Goal: Information Seeking & Learning: Understand process/instructions

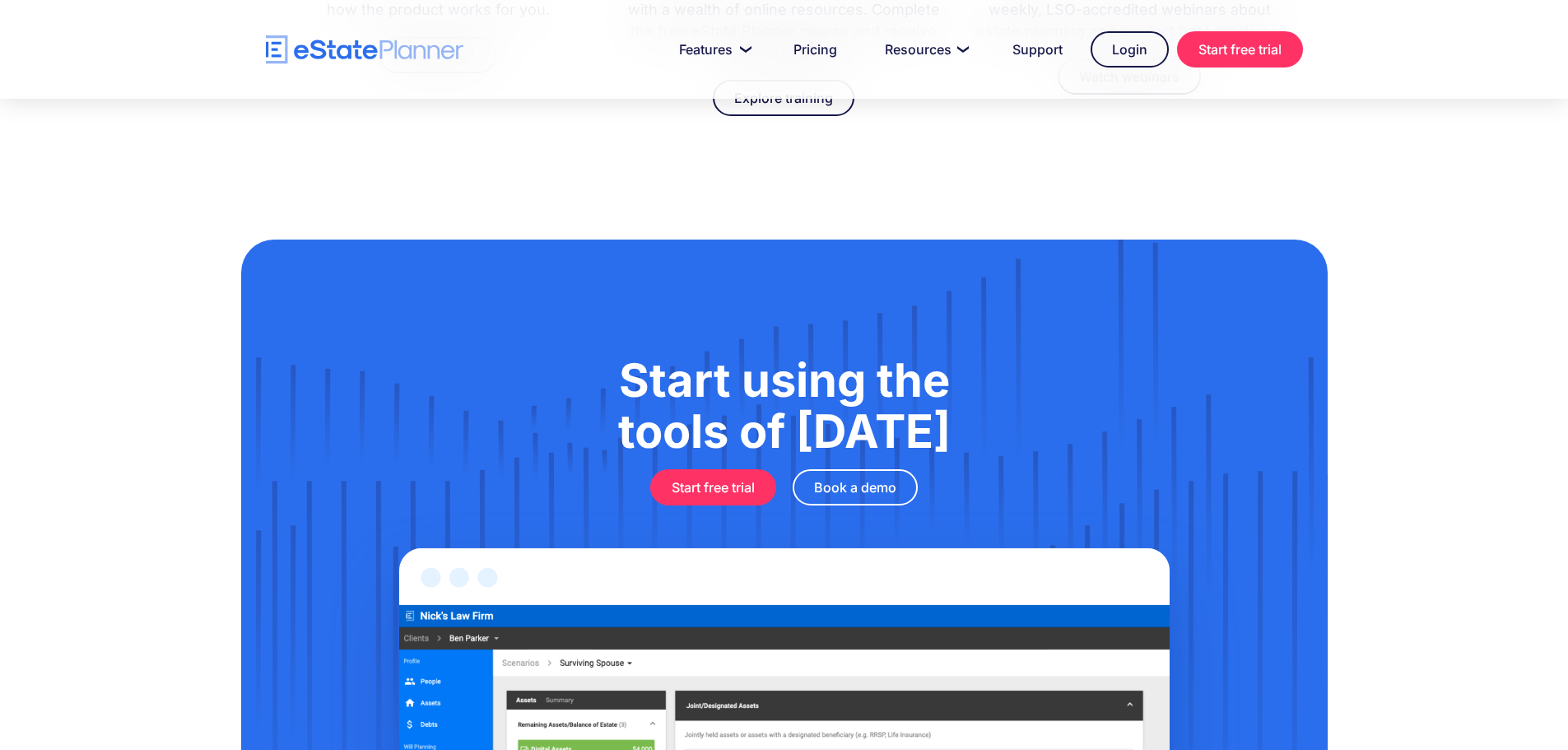
scroll to position [5396, 0]
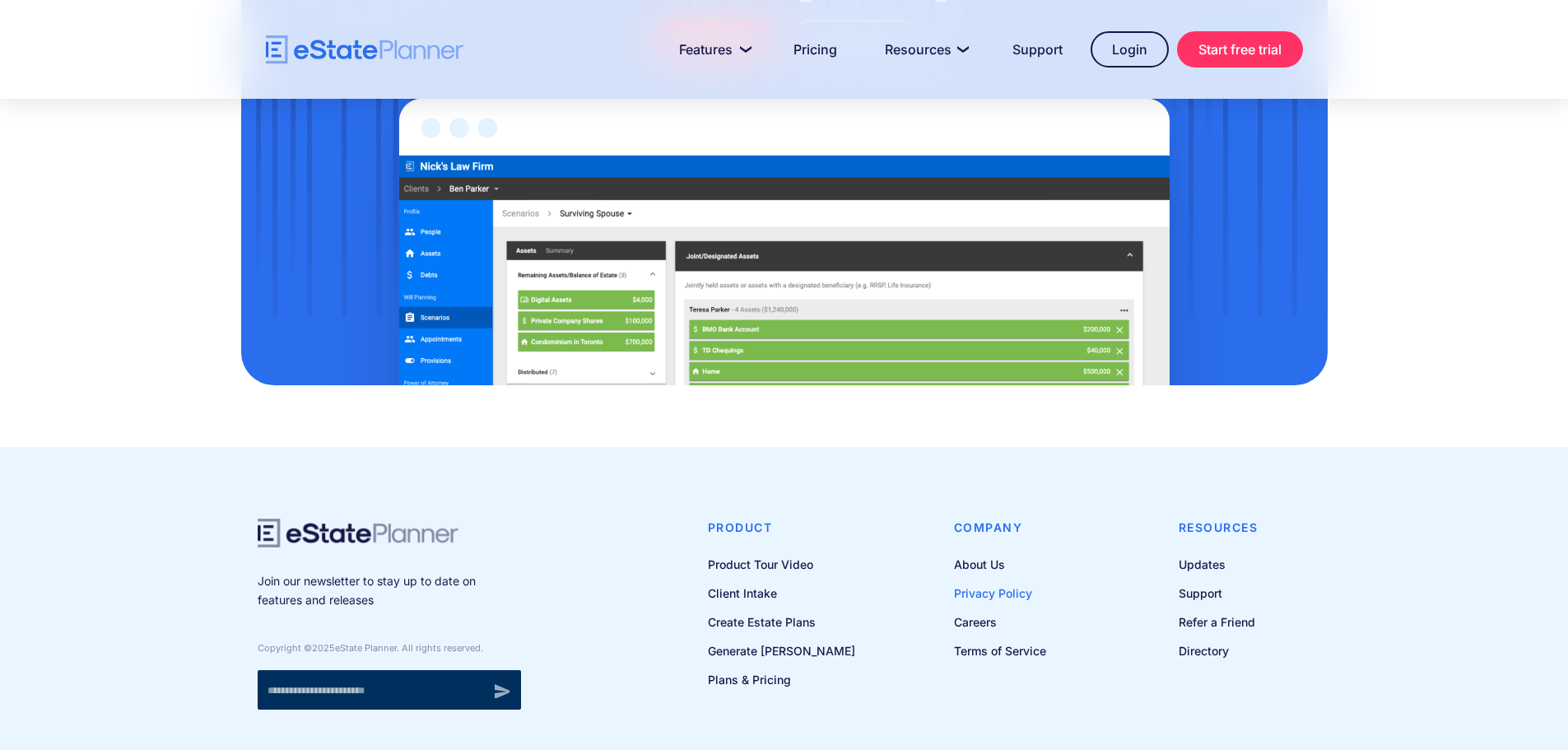
click at [993, 583] on link "Privacy Policy" at bounding box center [999, 593] width 92 height 21
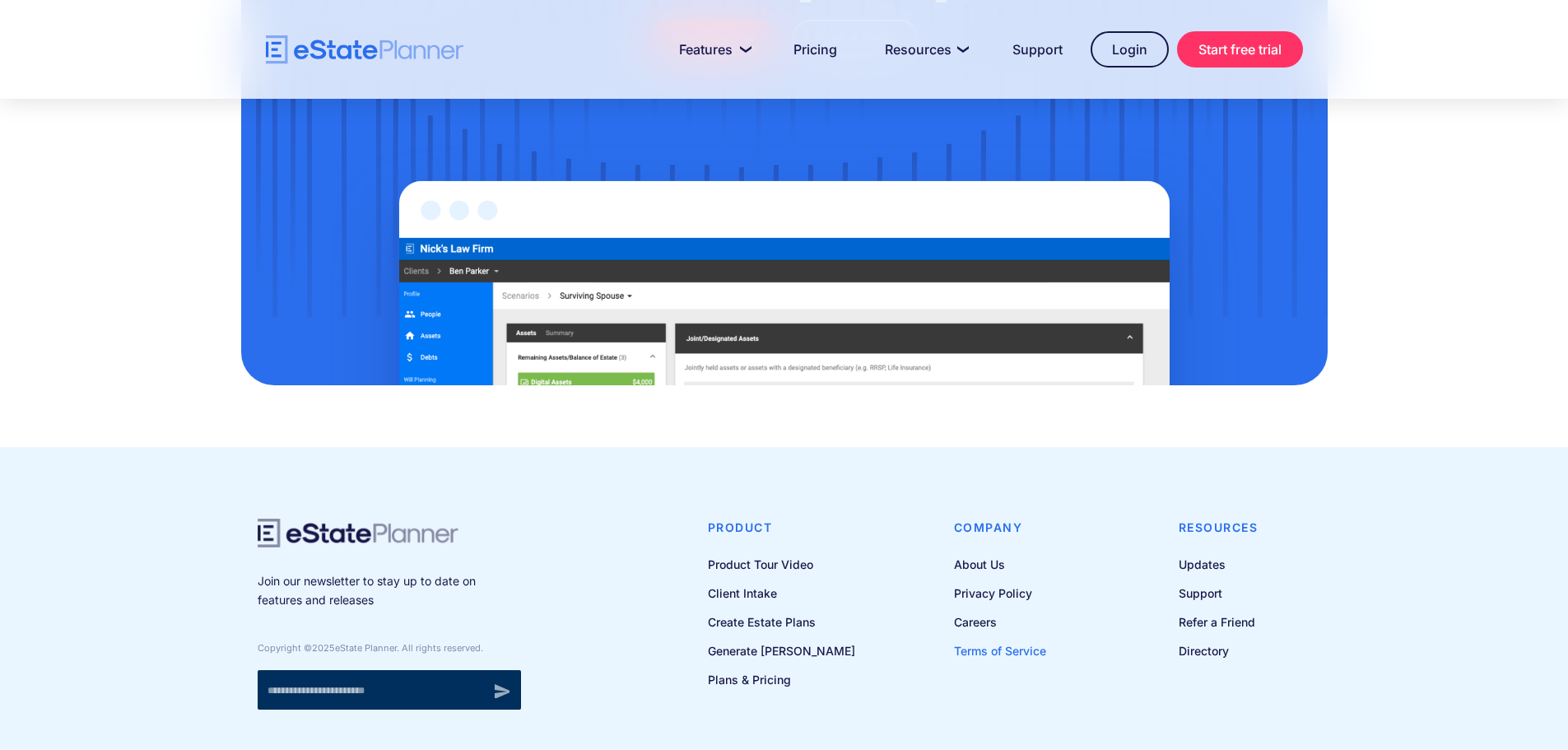
click at [989, 640] on link "Terms of Service" at bounding box center [999, 650] width 92 height 21
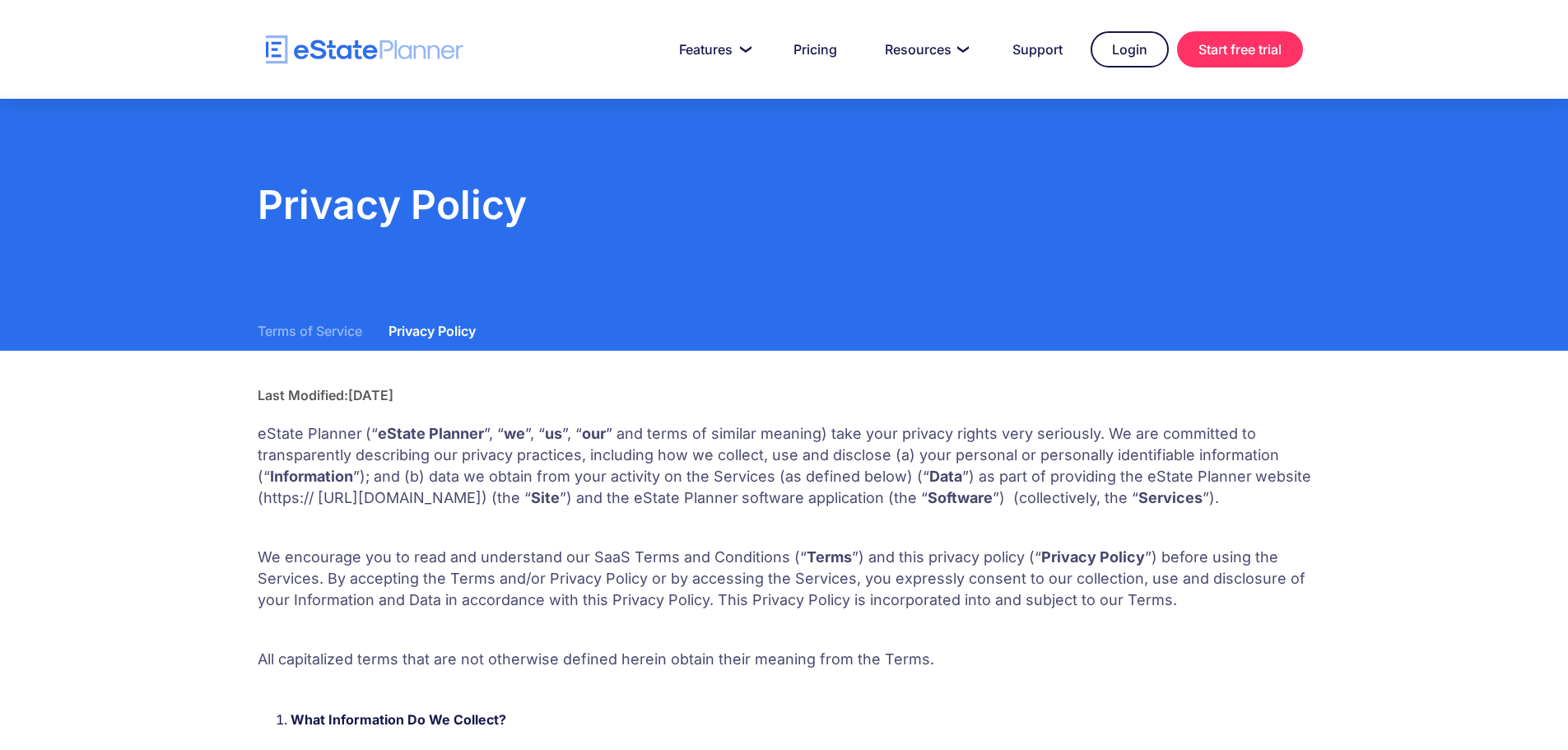
click at [95, 156] on div "Privacy Policy Terms of Service Privacy Policy" at bounding box center [784, 225] width 1568 height 252
